Goal: Task Accomplishment & Management: Use online tool/utility

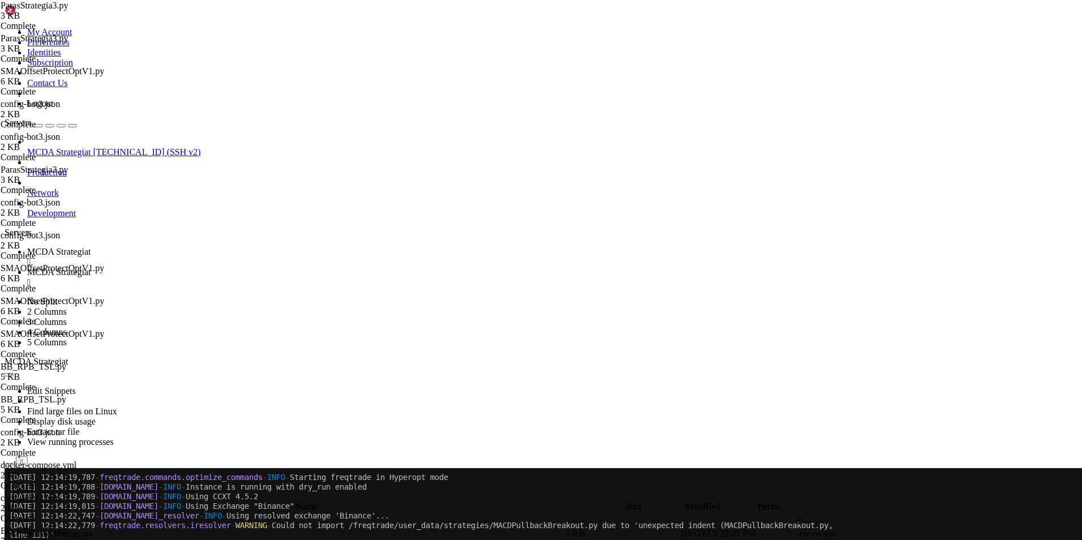
scroll to position [5, 1]
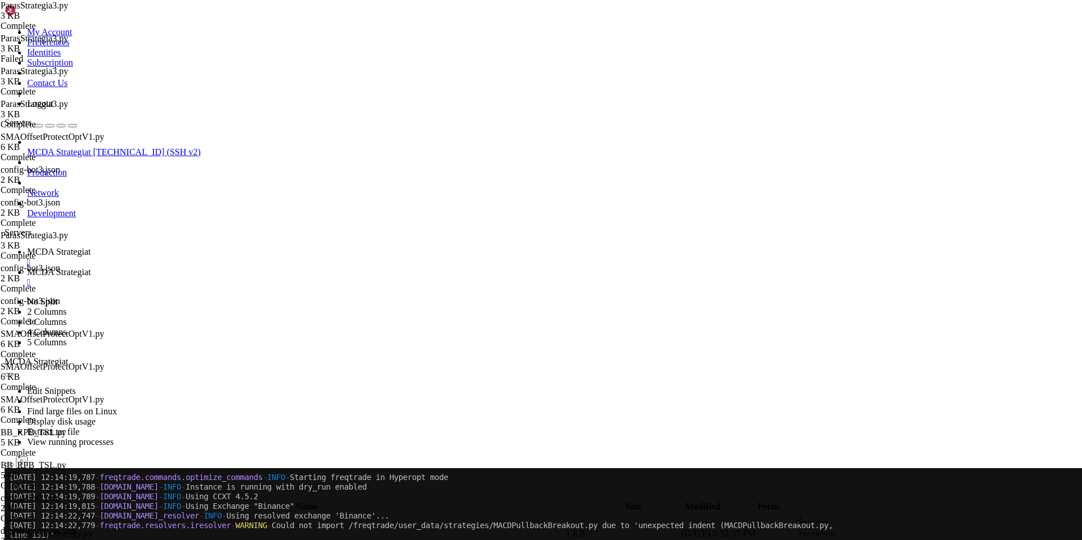
scroll to position [0, 6]
type textarea "stoploss = -0.005 # Ei käytössä, [PERSON_NAME] myydä tappiolla"
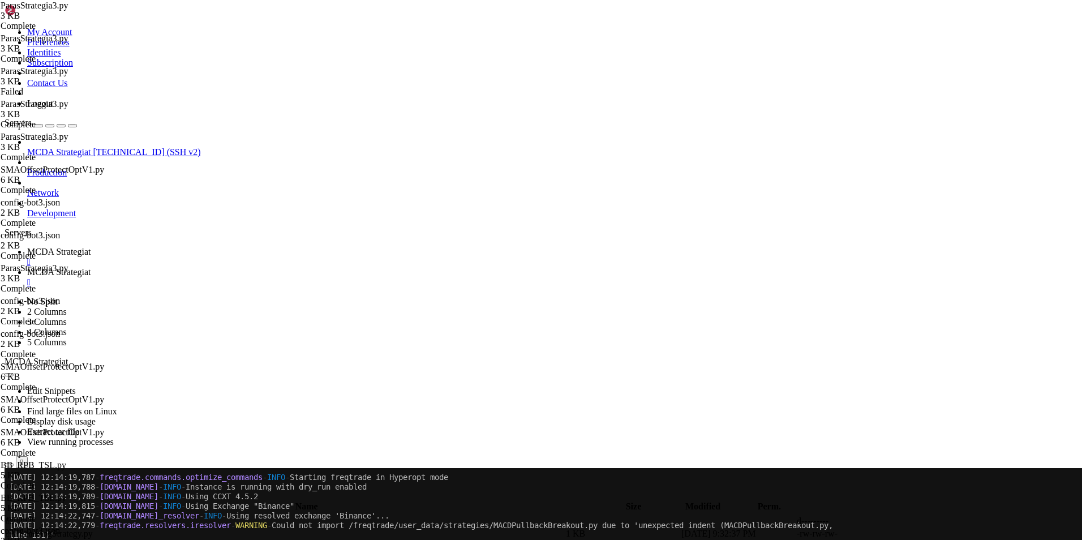
type textarea "stoploss = -0.0001 # Ei käytössä, [PERSON_NAME] myydä tappiolla"
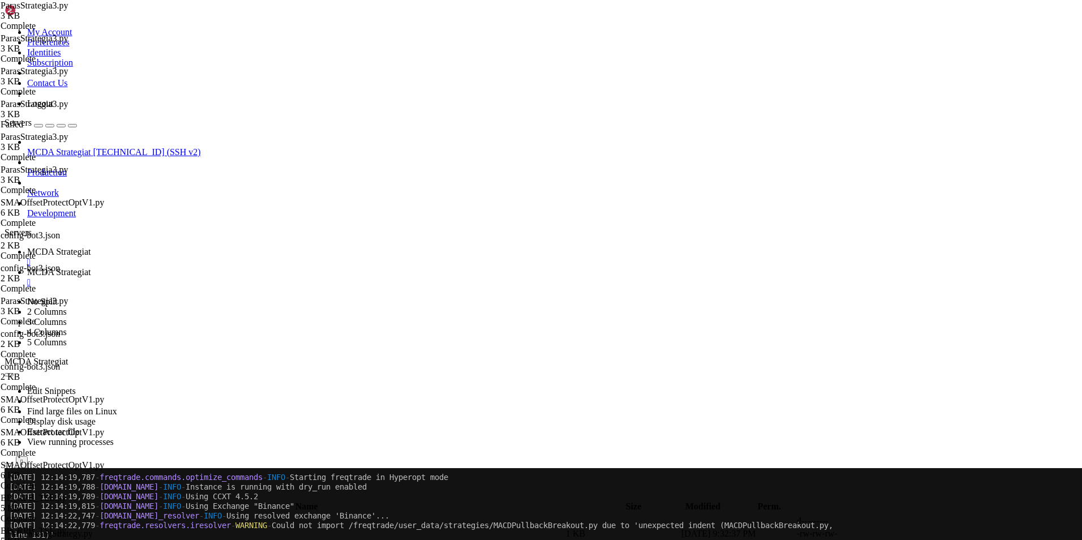
scroll to position [0, 6]
type textarea "stoploss = -1.0 # Ei käytössä, [PERSON_NAME] myydä tappiolla"
click at [14, 516] on span " .." at bounding box center [10, 521] width 8 height 10
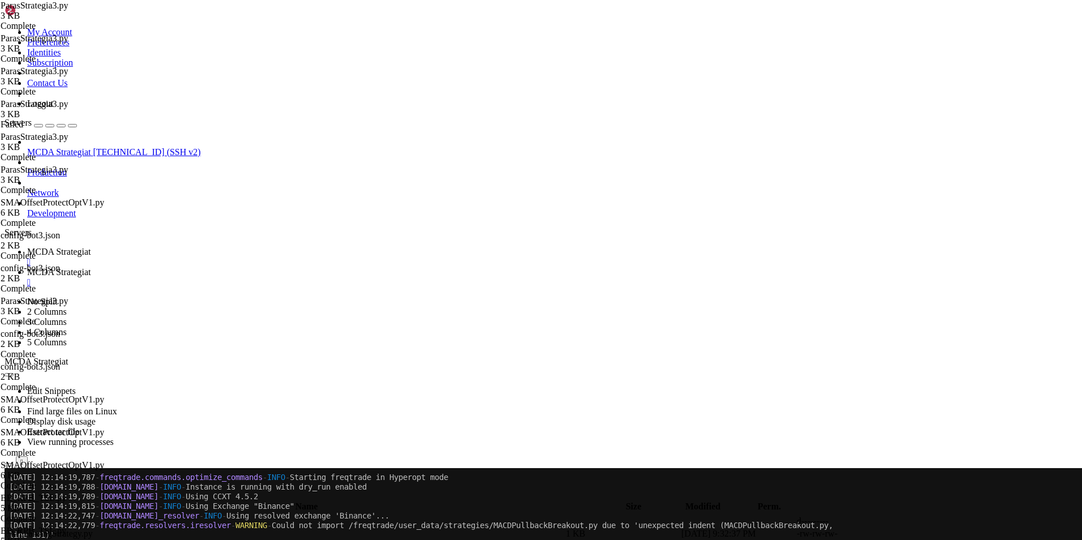
type input "/root/ft_userdata/user_data"
click at [14, 516] on span " .." at bounding box center [10, 521] width 8 height 10
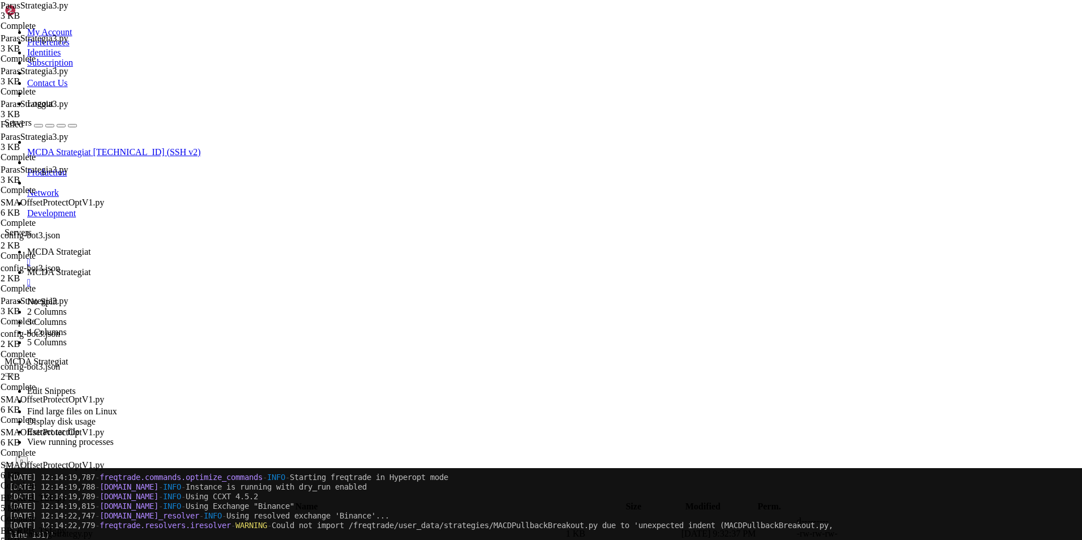
click at [14, 516] on span " .." at bounding box center [10, 521] width 8 height 10
type textarea ""unfilledtimeout": {"
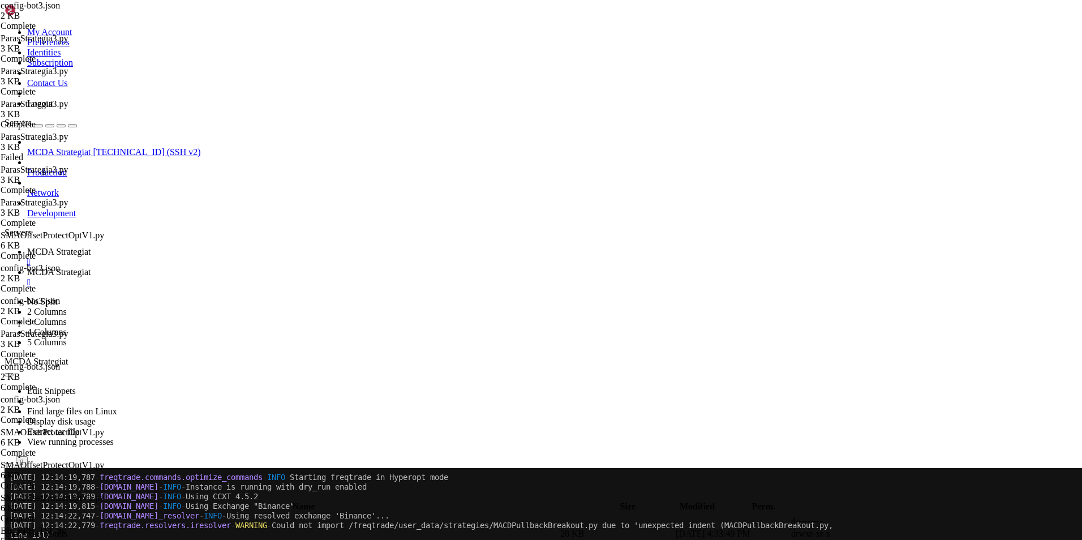
type input "/root/ft_userdata/user_data/strategies"
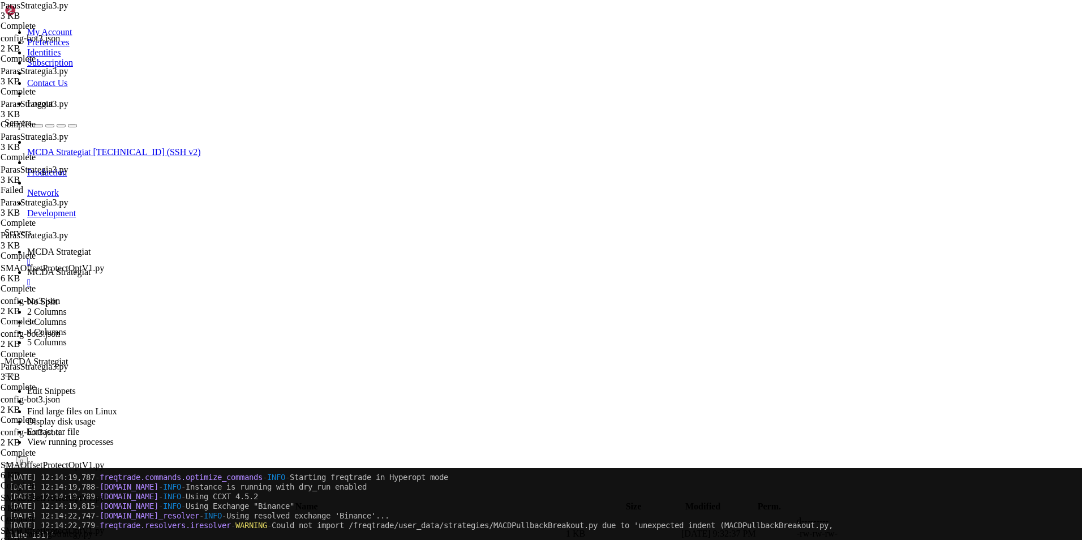
scroll to position [63, 0]
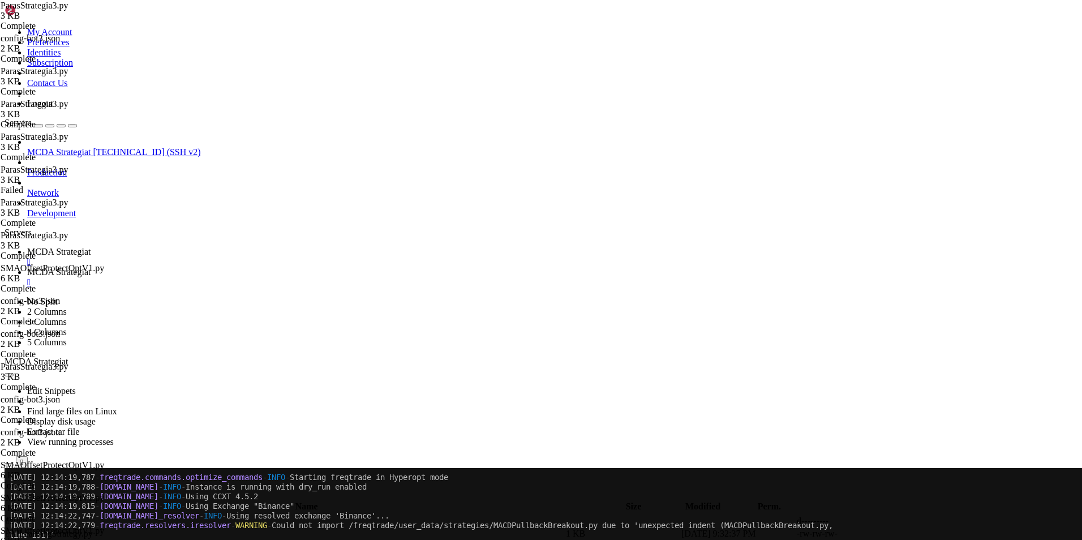
scroll to position [0, 9]
type textarea "if current_profit >= 0.10:"
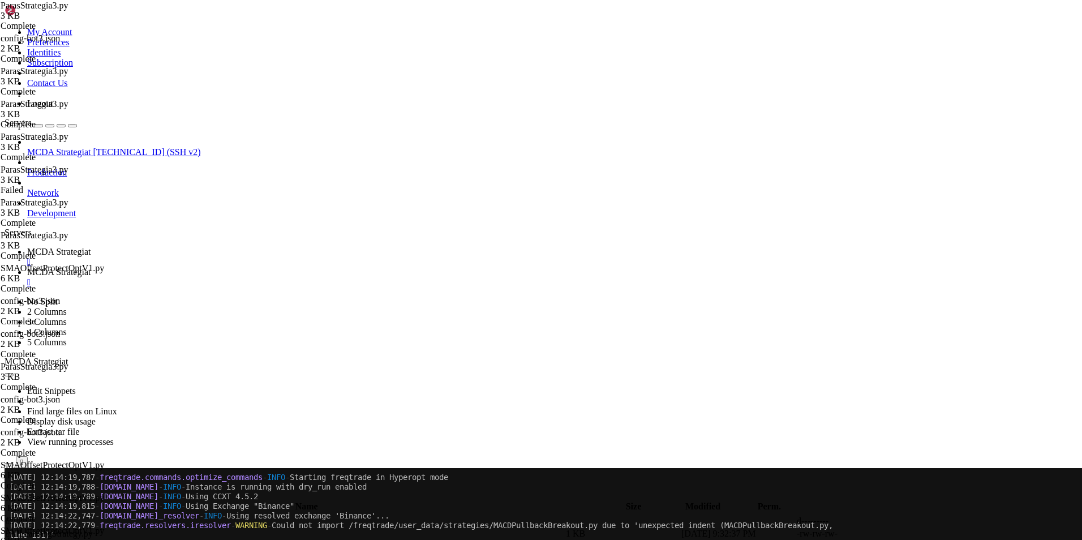
click at [91, 247] on span "MCDA Strategiat" at bounding box center [58, 252] width 63 height 10
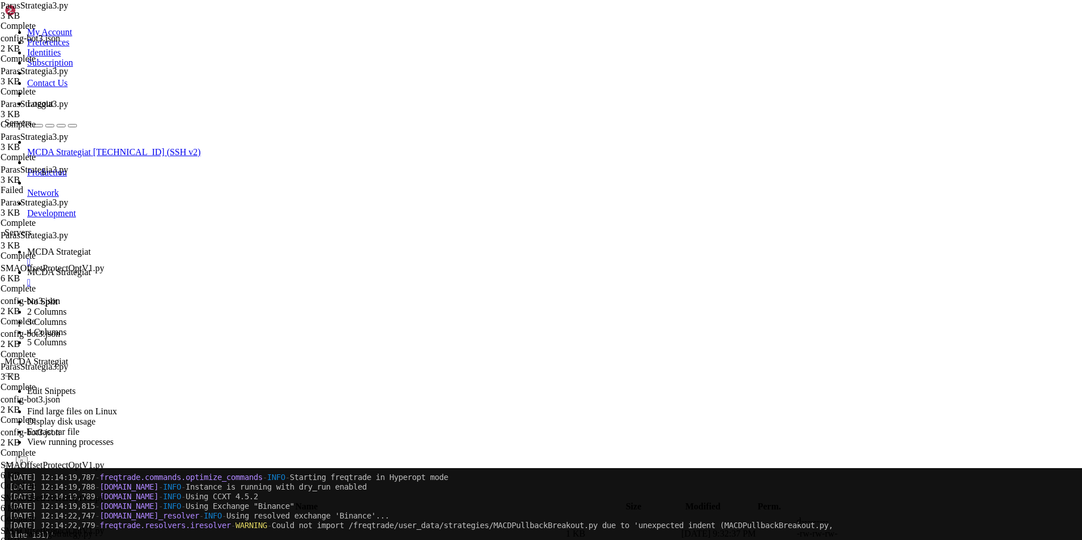
type textarea "return "roi_10%""
click at [277, 267] on link "MCDA Strategiat " at bounding box center [552, 277] width 1050 height 20
click at [14, 516] on span " .." at bounding box center [10, 521] width 8 height 10
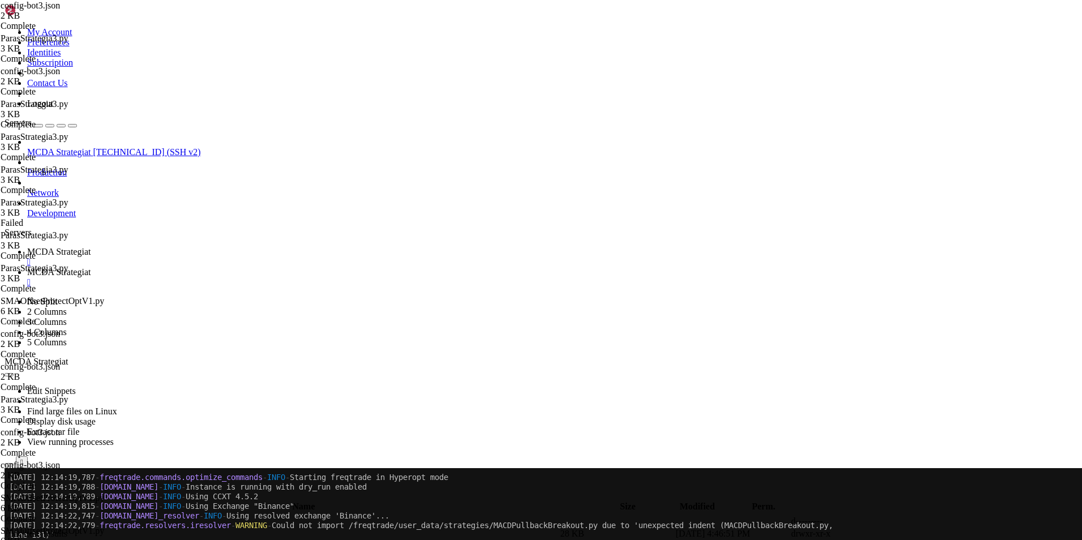
click at [91, 247] on span "MCDA Strategiat" at bounding box center [58, 252] width 63 height 10
click at [91, 267] on span "MCDA Strategiat" at bounding box center [58, 272] width 63 height 10
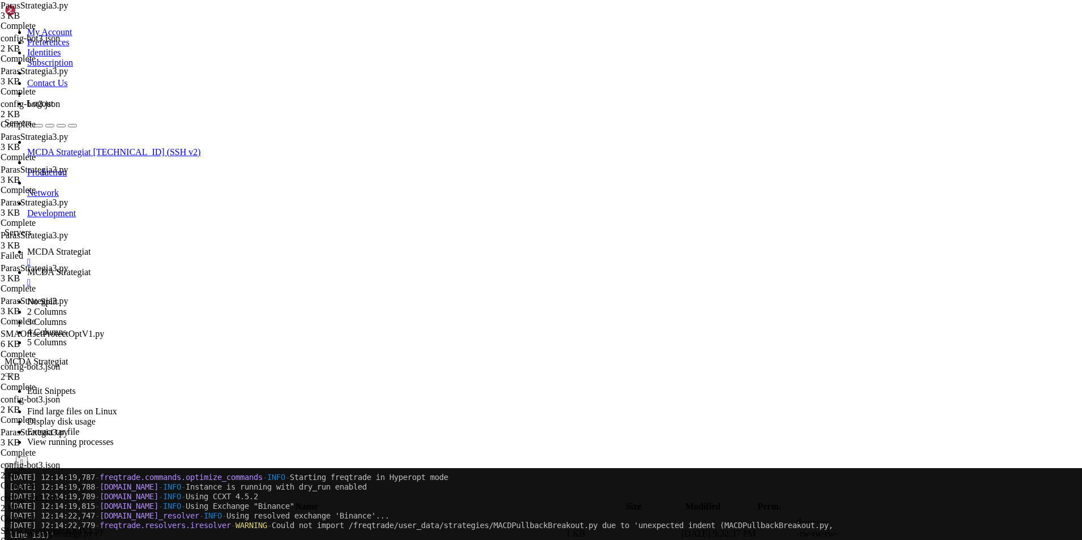
click at [91, 247] on span "MCDA Strategiat" at bounding box center [58, 252] width 63 height 10
click at [290, 267] on link "MCDA Strategiat " at bounding box center [552, 277] width 1050 height 20
click at [14, 516] on span " .." at bounding box center [10, 521] width 8 height 10
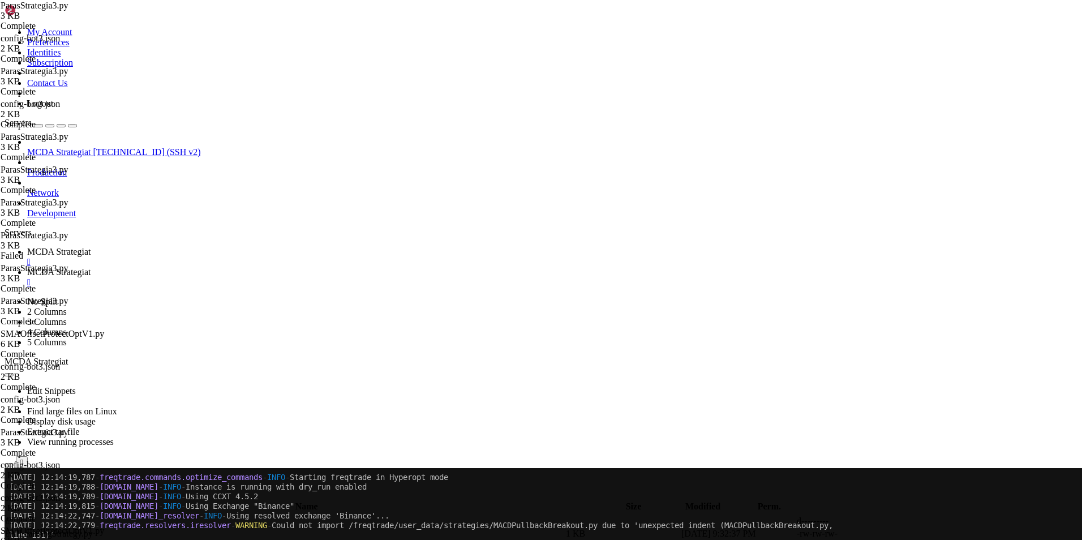
type input "/root/ft_userdata/user_data"
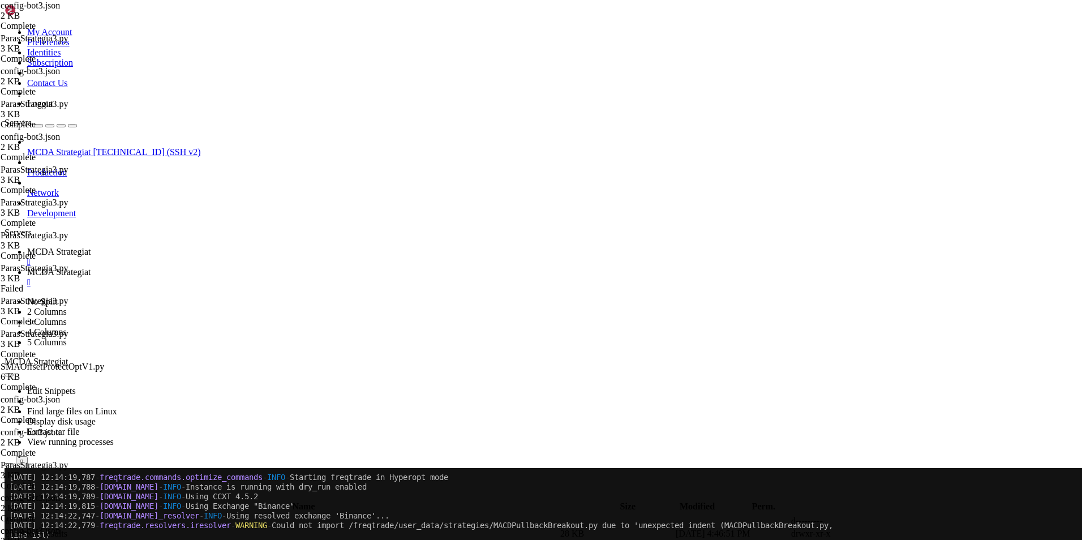
scroll to position [0, 9]
type textarea ""dry_run": false,"
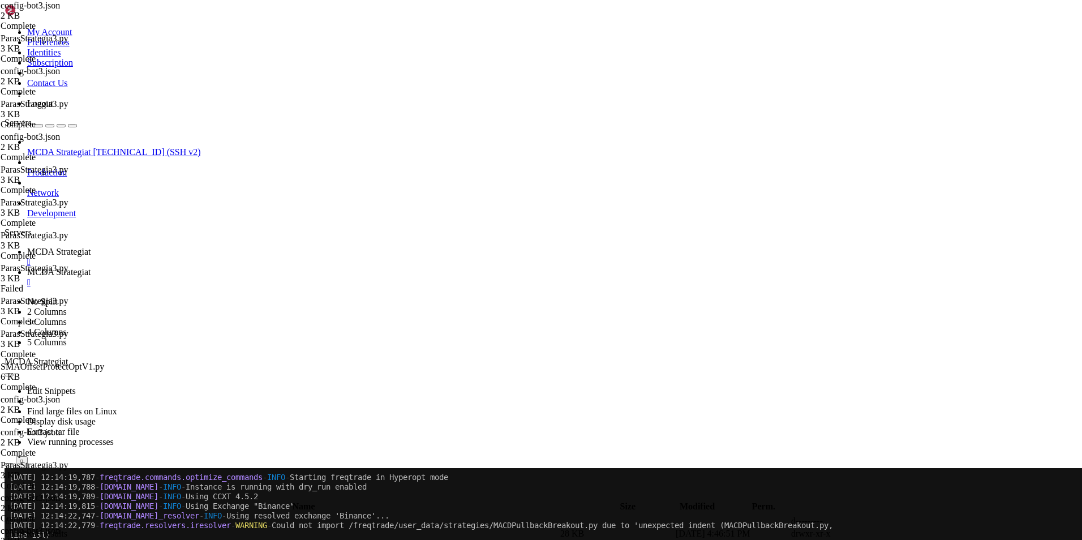
click at [201, 247] on link "MCDA Strategiat " at bounding box center [552, 257] width 1050 height 20
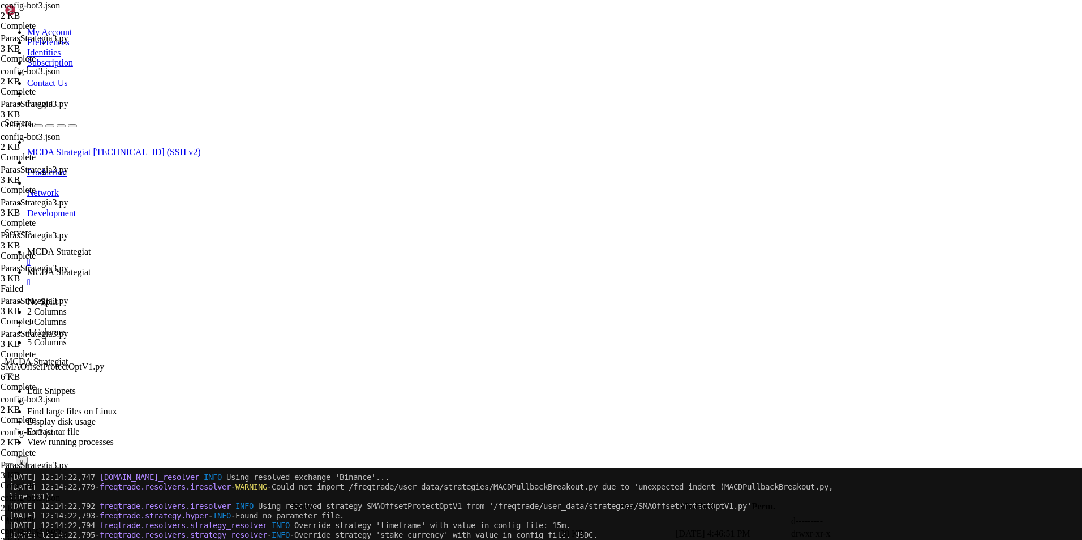
scroll to position [26410, 0]
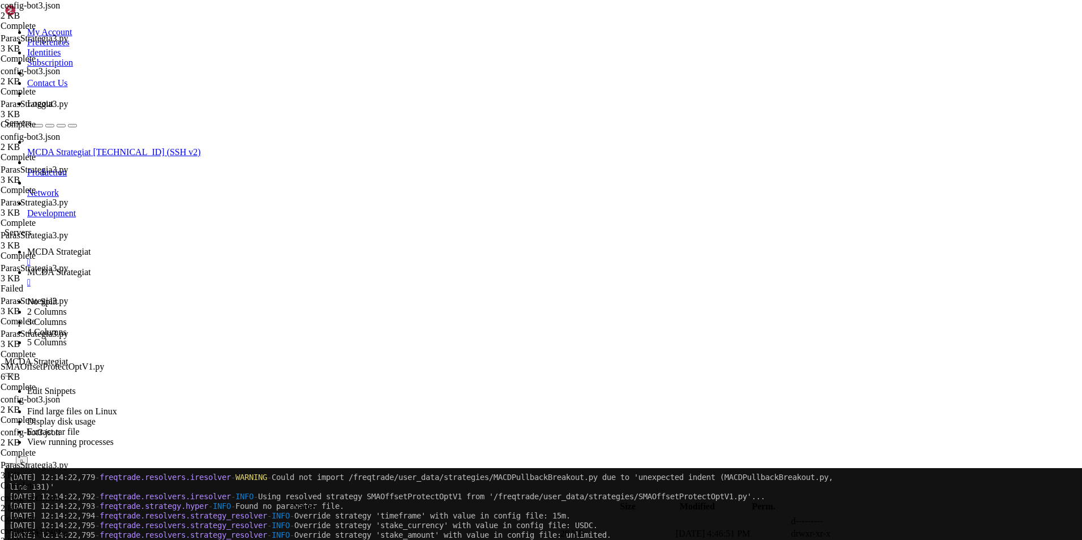
click at [91, 267] on span "MCDA Strategiat" at bounding box center [58, 272] width 63 height 10
type input "/root/ft_userdata/user_data/strategies"
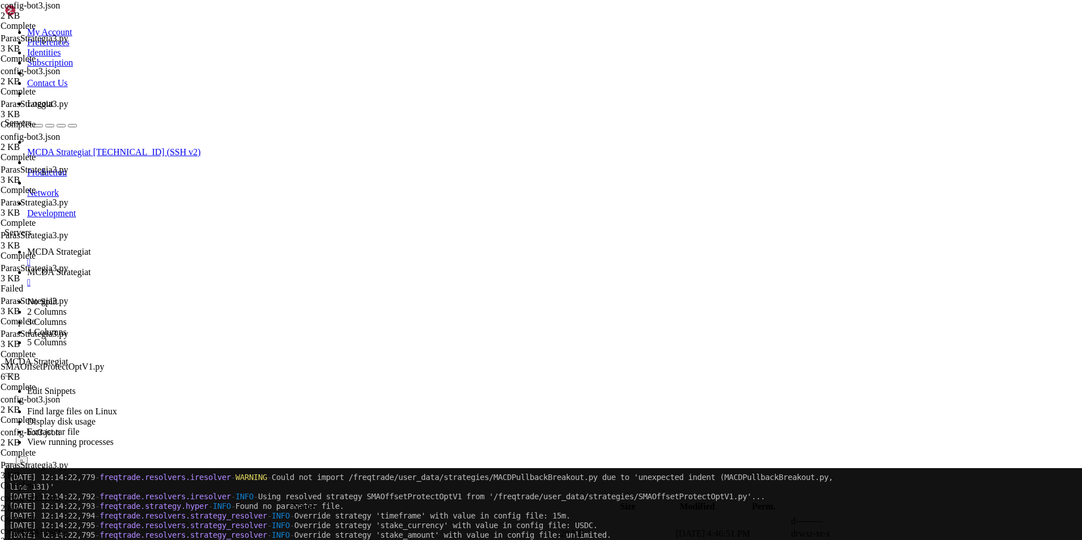
scroll to position [0, 0]
type textarea "dataframe["sma20"] = ta.SMA(dataframe, timeperiod=20)"
